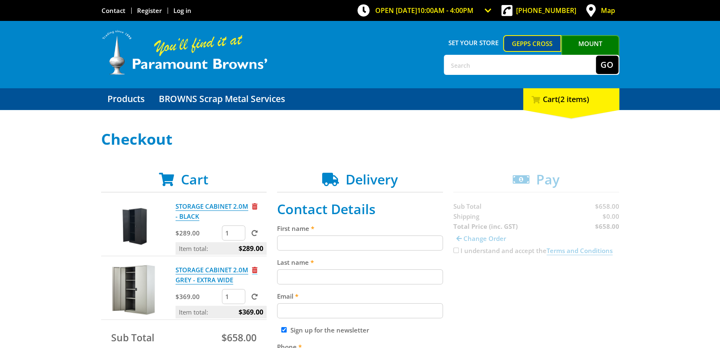
click at [254, 267] on span "Remove from cart" at bounding box center [254, 270] width 5 height 6
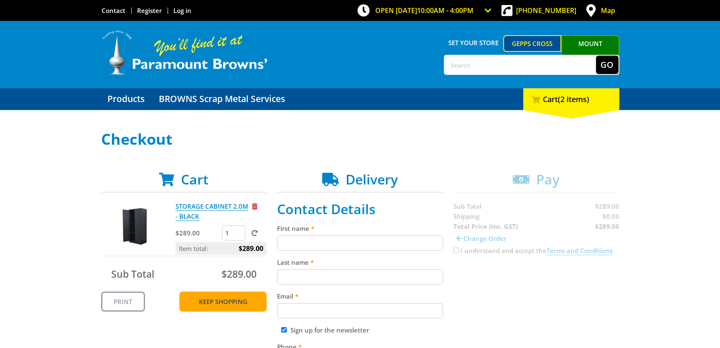
click at [230, 302] on link "Keep Shopping" at bounding box center [222, 301] width 87 height 20
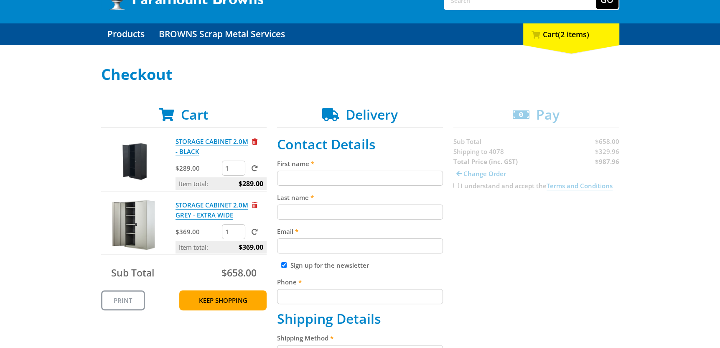
scroll to position [84, 0]
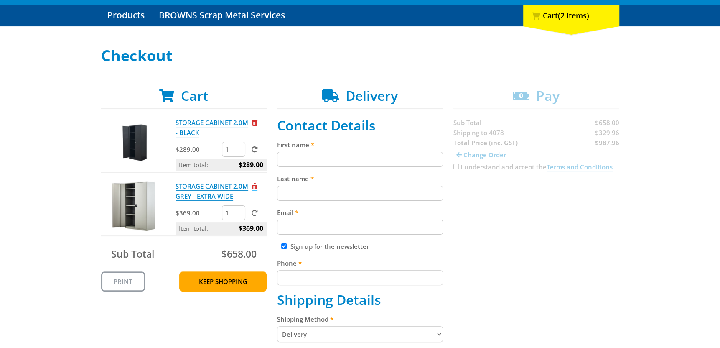
click at [257, 185] on span "Remove from cart" at bounding box center [254, 186] width 5 height 6
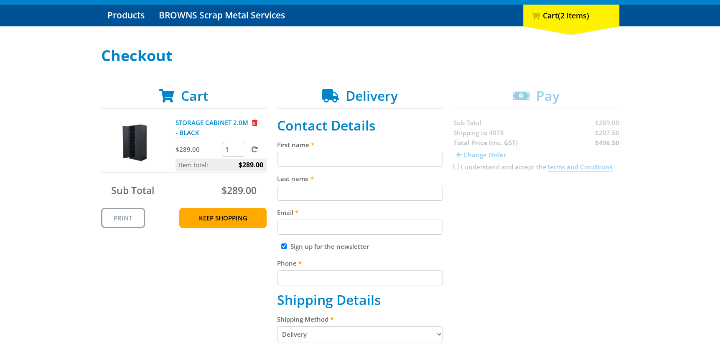
click at [254, 120] on span "Remove from cart" at bounding box center [254, 122] width 5 height 6
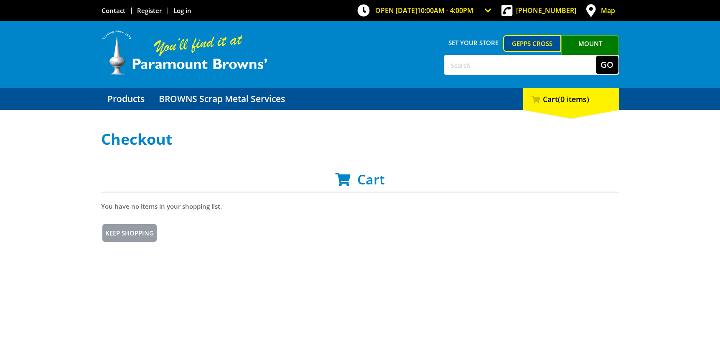
scroll to position [84, 0]
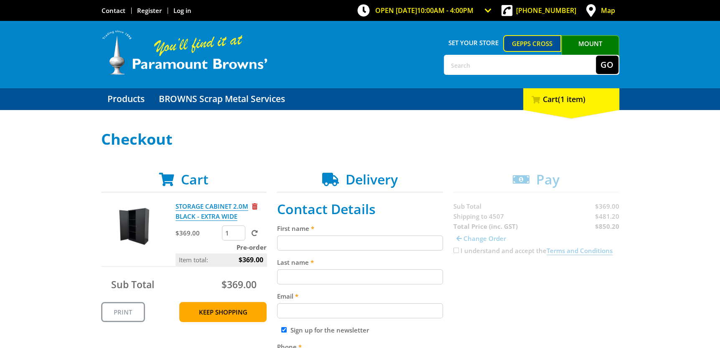
scroll to position [42, 0]
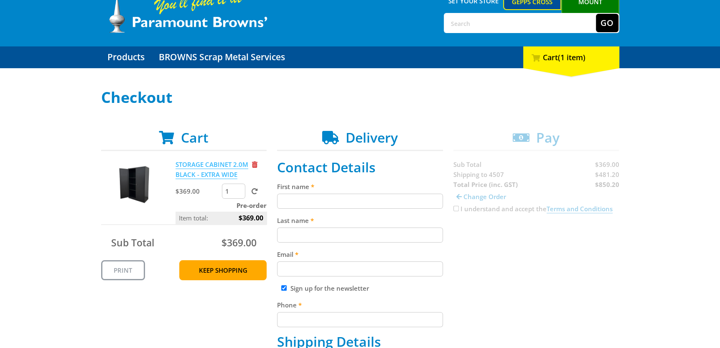
click at [216, 173] on link "STORAGE CABINET 2.0M BLACK - EXTRA WIDE" at bounding box center [211, 169] width 73 height 19
